Goal: Check status: Check status

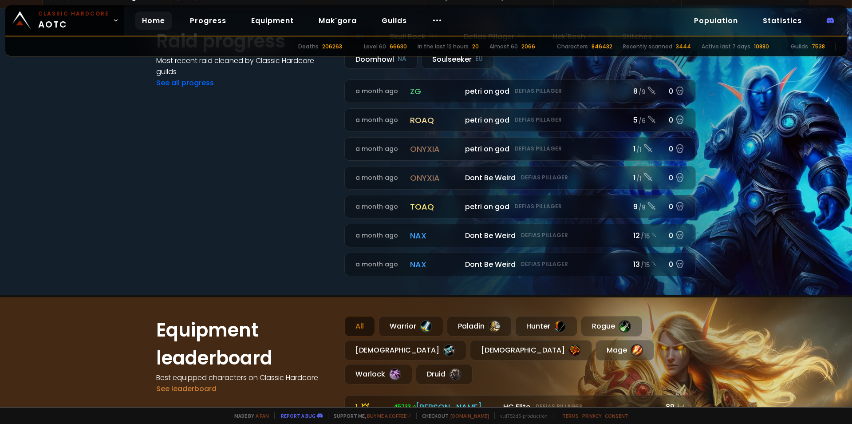
scroll to position [373, 0]
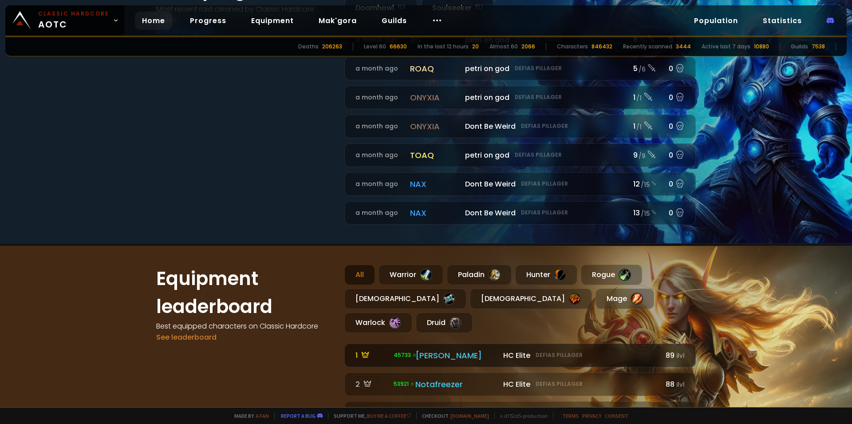
click at [427, 349] on div "[PERSON_NAME]" at bounding box center [456, 355] width 83 height 12
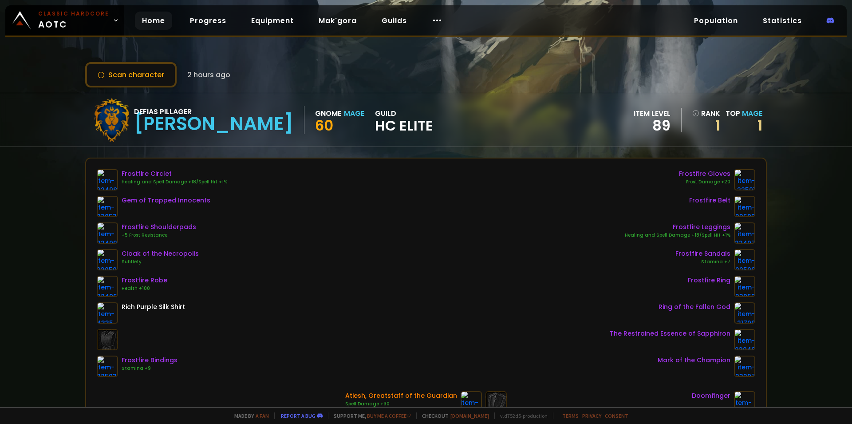
click at [150, 23] on link "Home" at bounding box center [153, 21] width 37 height 18
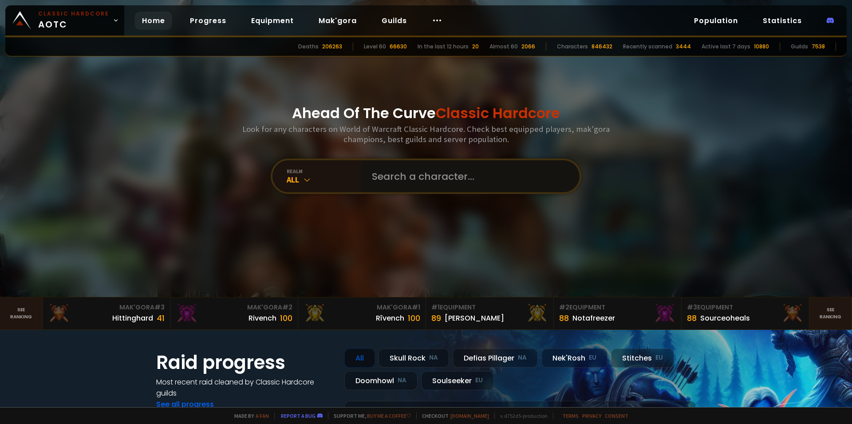
click at [397, 178] on input "text" at bounding box center [468, 176] width 202 height 32
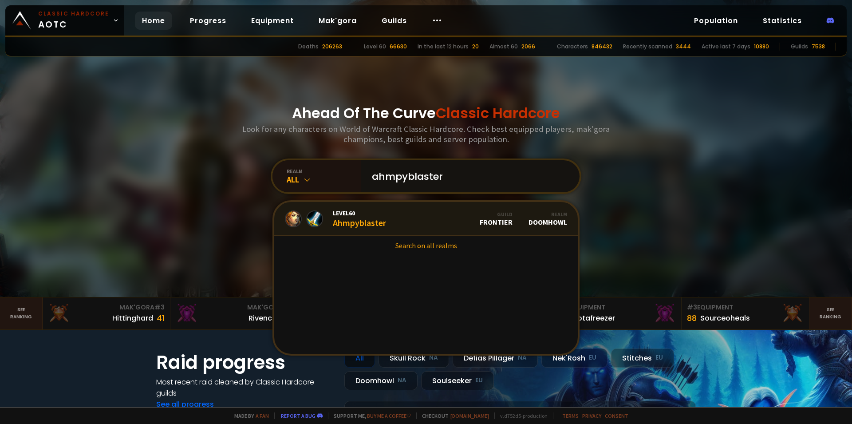
type input "ahmpyblaster"
click at [376, 222] on div "Level 60 Ahmpyblaster" at bounding box center [359, 218] width 53 height 19
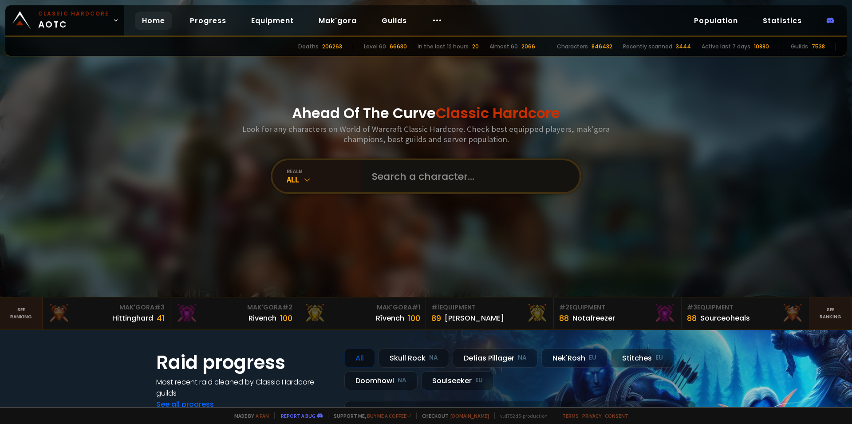
click at [429, 183] on input "text" at bounding box center [468, 176] width 202 height 32
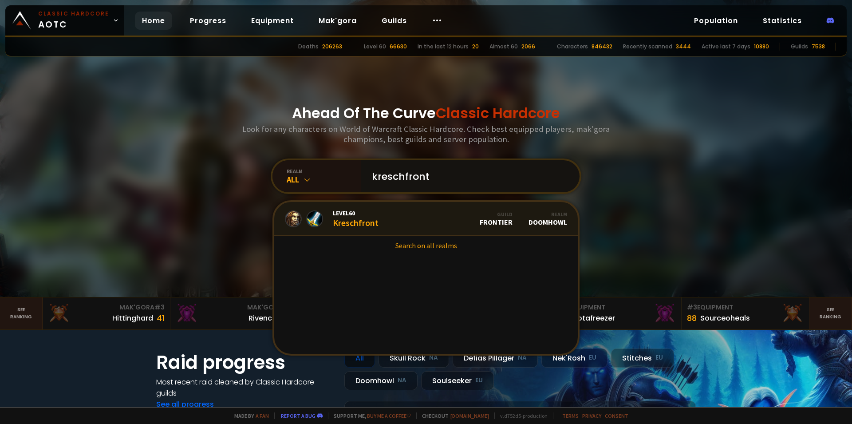
type input "kreschfront"
click at [361, 224] on div "Level 60 Kreschfront" at bounding box center [356, 218] width 46 height 19
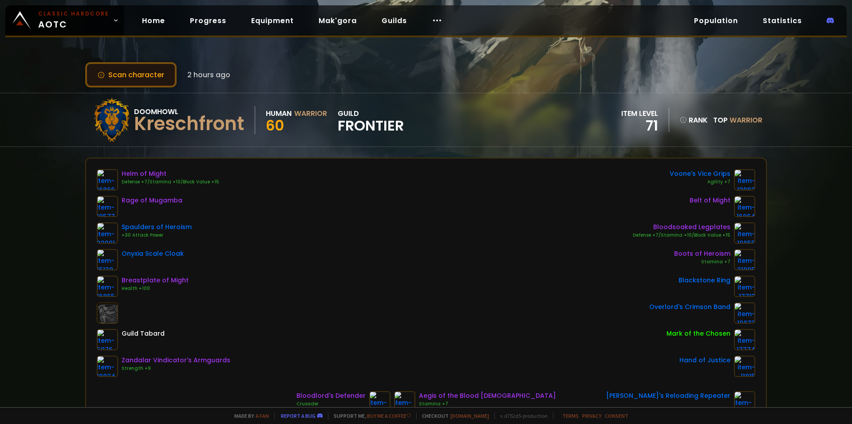
click at [138, 70] on button "Scan character" at bounding box center [130, 74] width 91 height 25
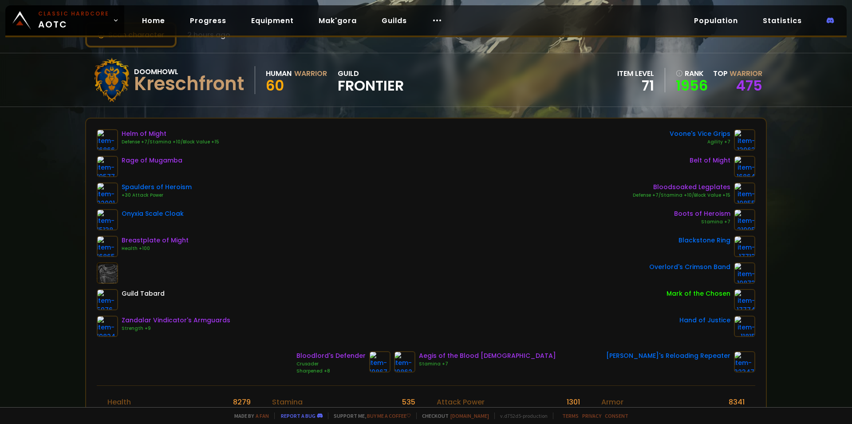
scroll to position [61, 0]
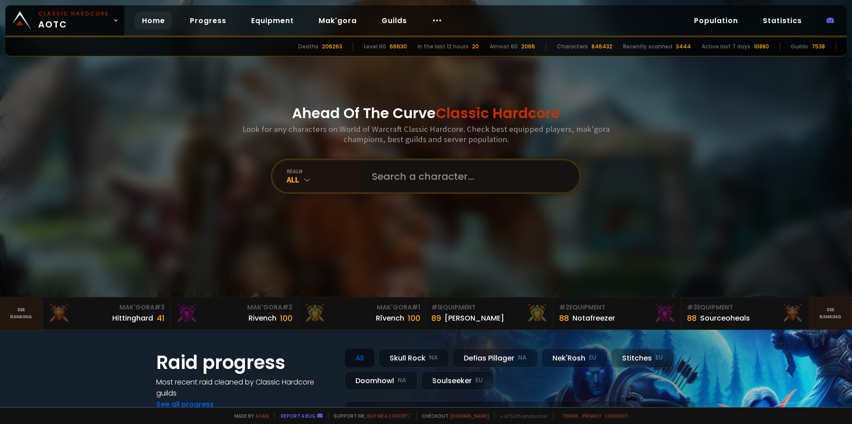
click at [385, 183] on input "text" at bounding box center [468, 176] width 202 height 32
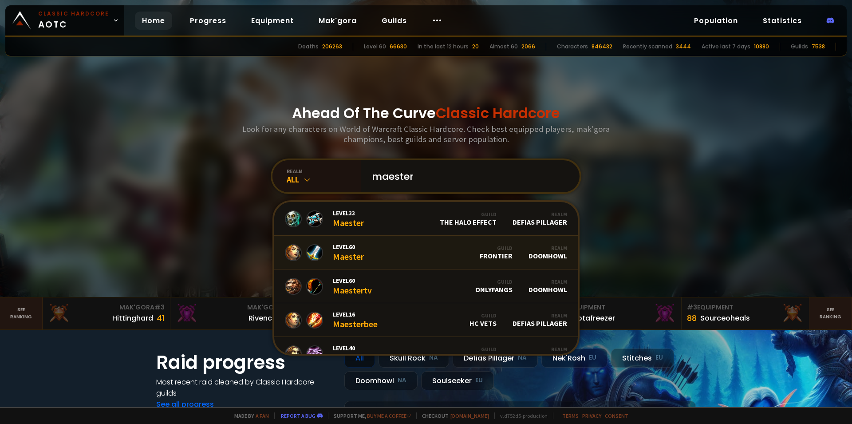
type input "maester"
click at [344, 253] on div "Level 60 Maester" at bounding box center [348, 252] width 31 height 19
